Goal: Task Accomplishment & Management: Manage account settings

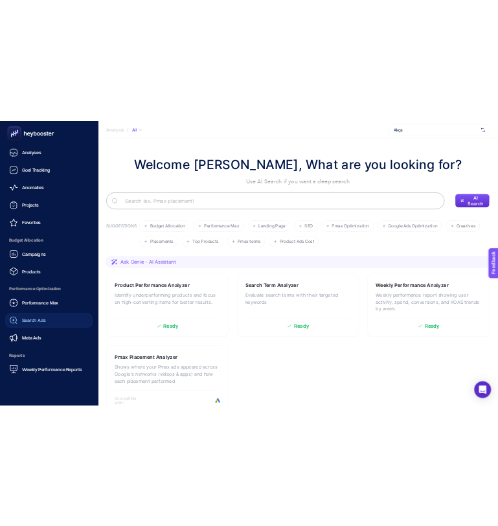
scroll to position [102, 0]
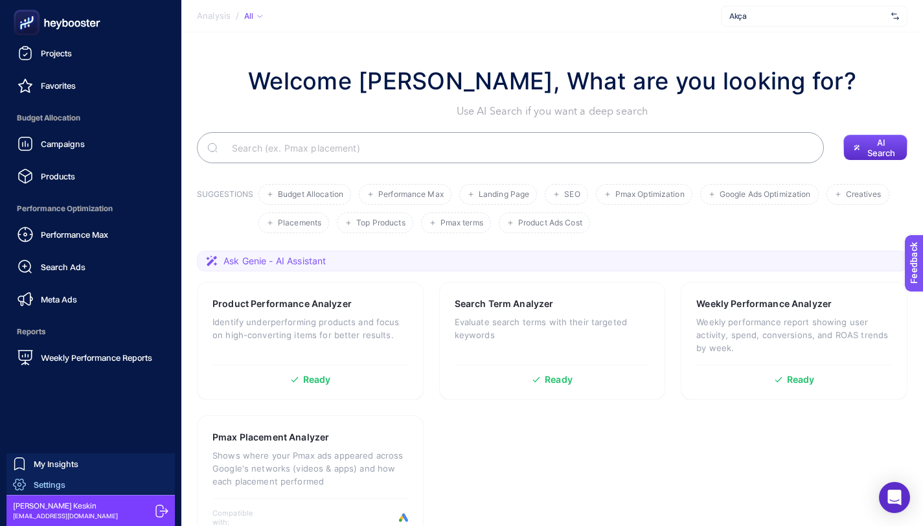
click at [54, 482] on span "Settings" at bounding box center [50, 485] width 32 height 10
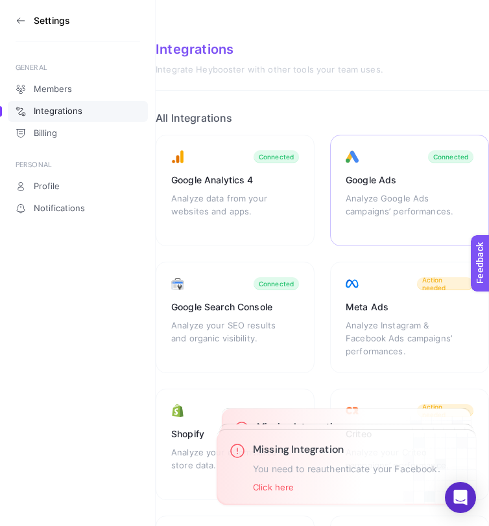
click at [432, 213] on div "Analyze Google Ads campaigns’ performances." at bounding box center [402, 211] width 114 height 39
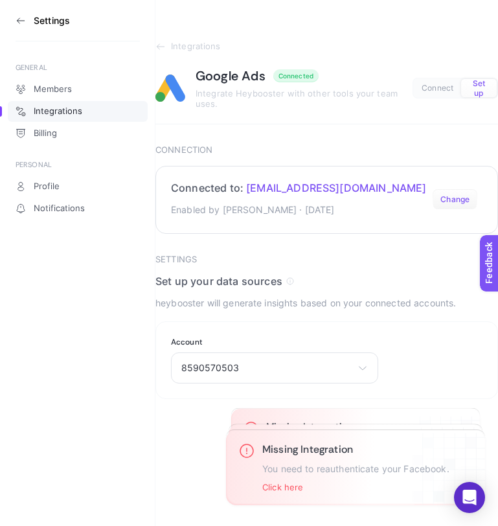
click at [465, 201] on button "Change" at bounding box center [455, 199] width 45 height 21
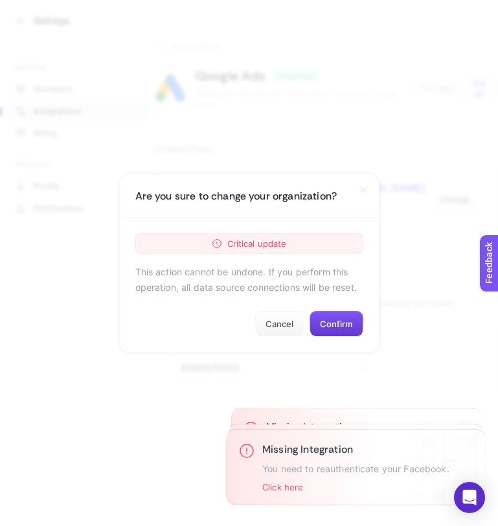
click at [340, 329] on button "Confirm" at bounding box center [337, 324] width 54 height 26
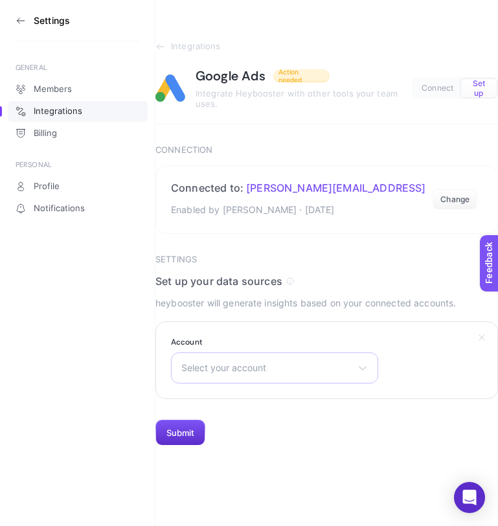
click at [259, 369] on span "Select your account" at bounding box center [266, 368] width 171 height 10
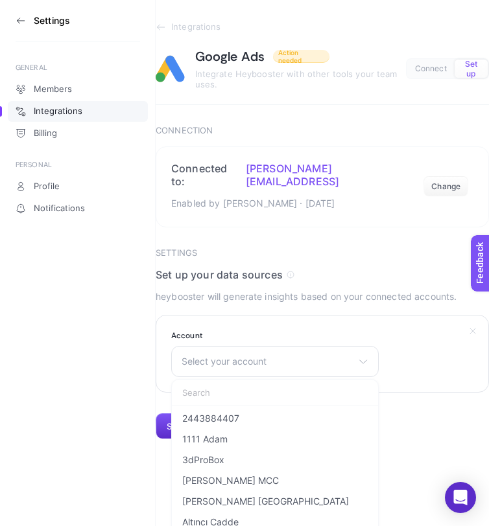
scroll to position [21, 0]
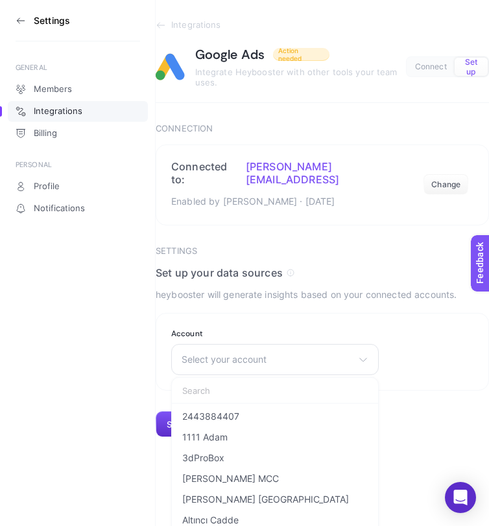
click at [355, 290] on section "Settings Set up your data sources heybooster will generate insights based on yo…" at bounding box center [322, 342] width 333 height 192
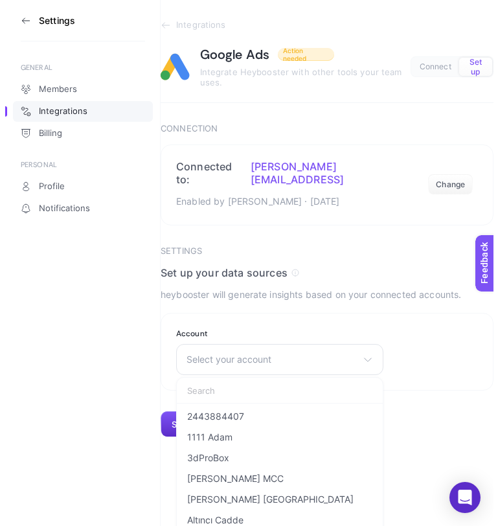
scroll to position [0, 0]
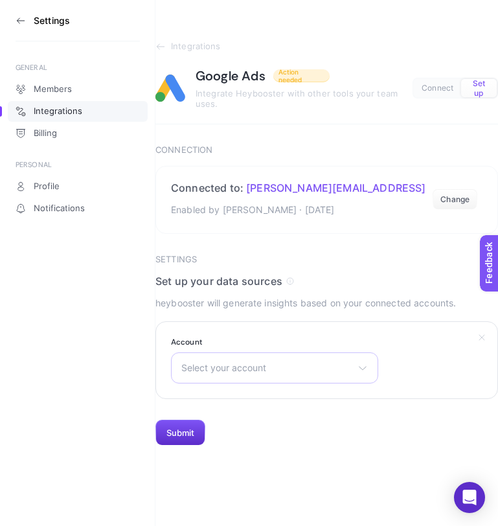
click at [291, 358] on div "Select your account 2443884407 1111 Adam 3dProBox Abdullah Önden MCC Allen Carr…" at bounding box center [274, 367] width 207 height 31
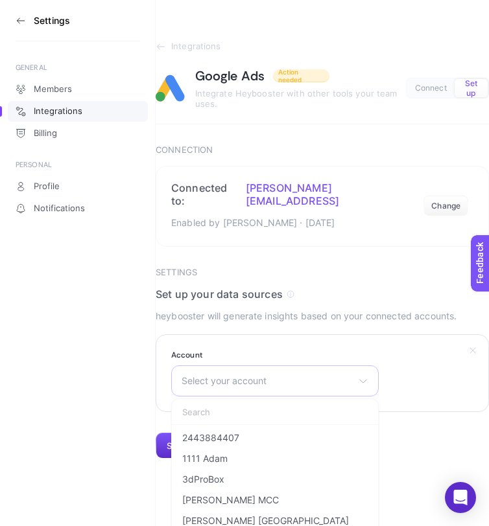
click at [291, 365] on div "Select your account 2443884407 1111 Adam 3dProBox Abdullah Önden MCC Allen Carr…" at bounding box center [274, 380] width 207 height 31
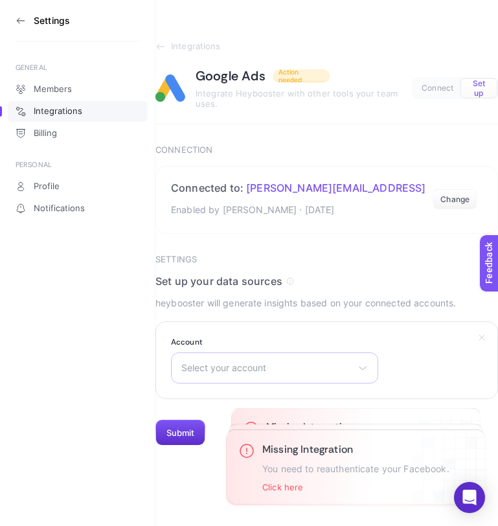
click at [318, 366] on span "Select your account" at bounding box center [266, 368] width 171 height 10
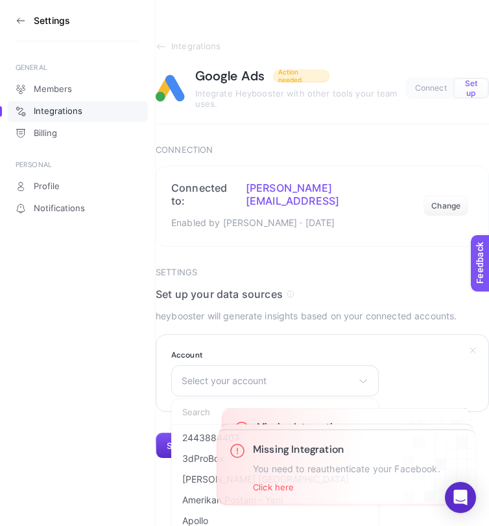
scroll to position [21, 0]
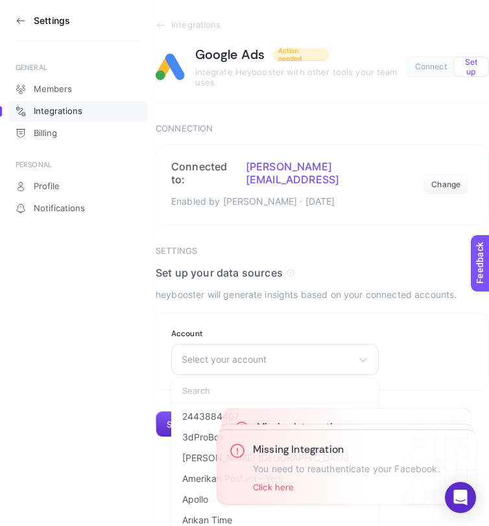
click at [389, 298] on section "Settings Set up your data sources heybooster will generate insights based on yo…" at bounding box center [322, 342] width 333 height 192
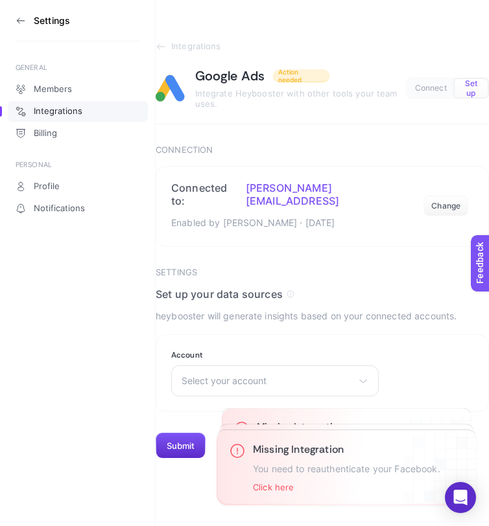
scroll to position [0, 0]
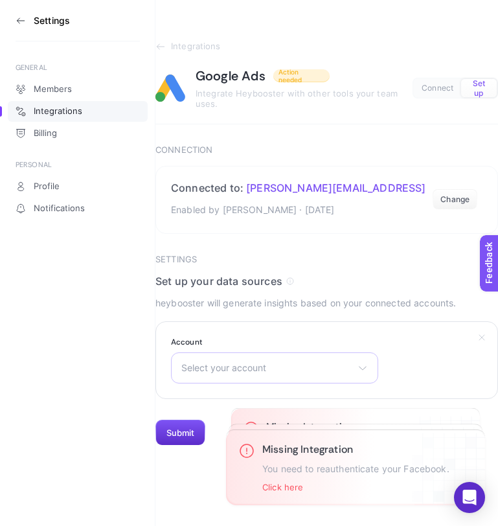
click at [275, 356] on div "Select your account 2443884407 3dProBox Allen Carr Adana Amerikan Postam - Yeni…" at bounding box center [274, 367] width 207 height 31
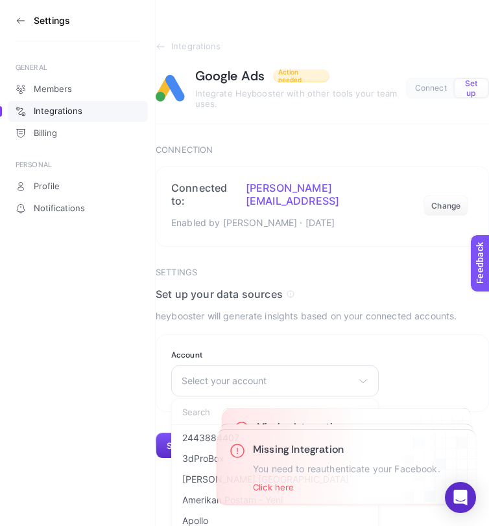
scroll to position [21, 0]
